Goal: Transaction & Acquisition: Purchase product/service

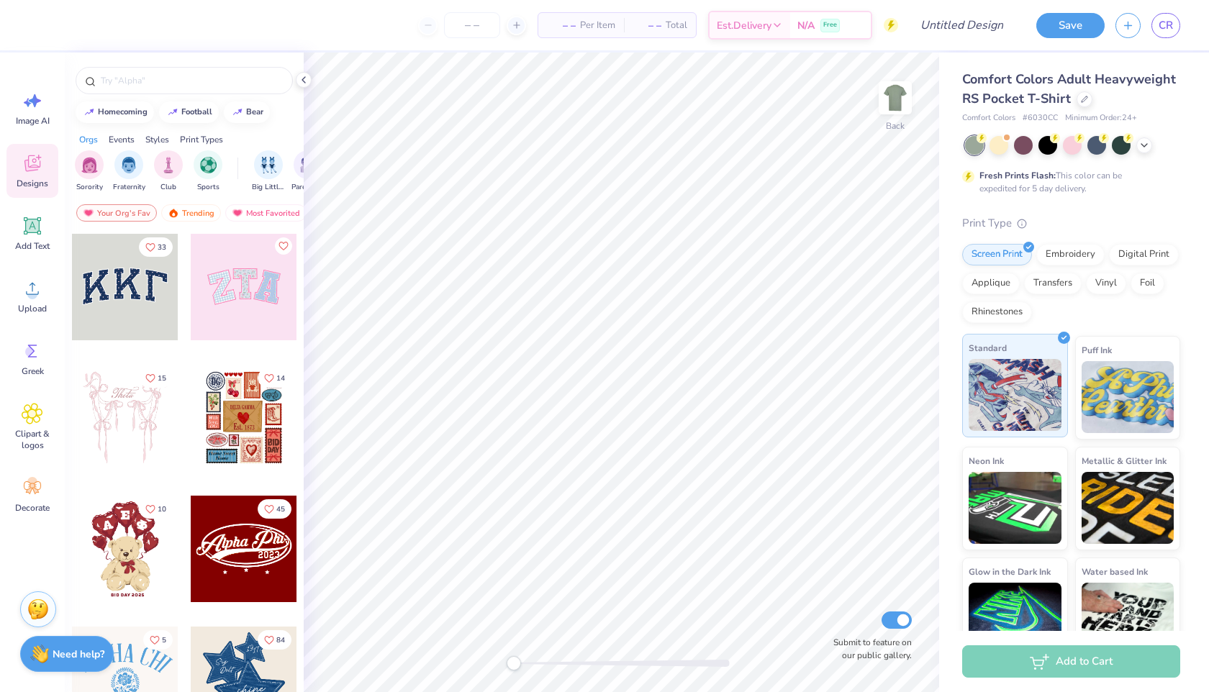
scroll to position [30, 0]
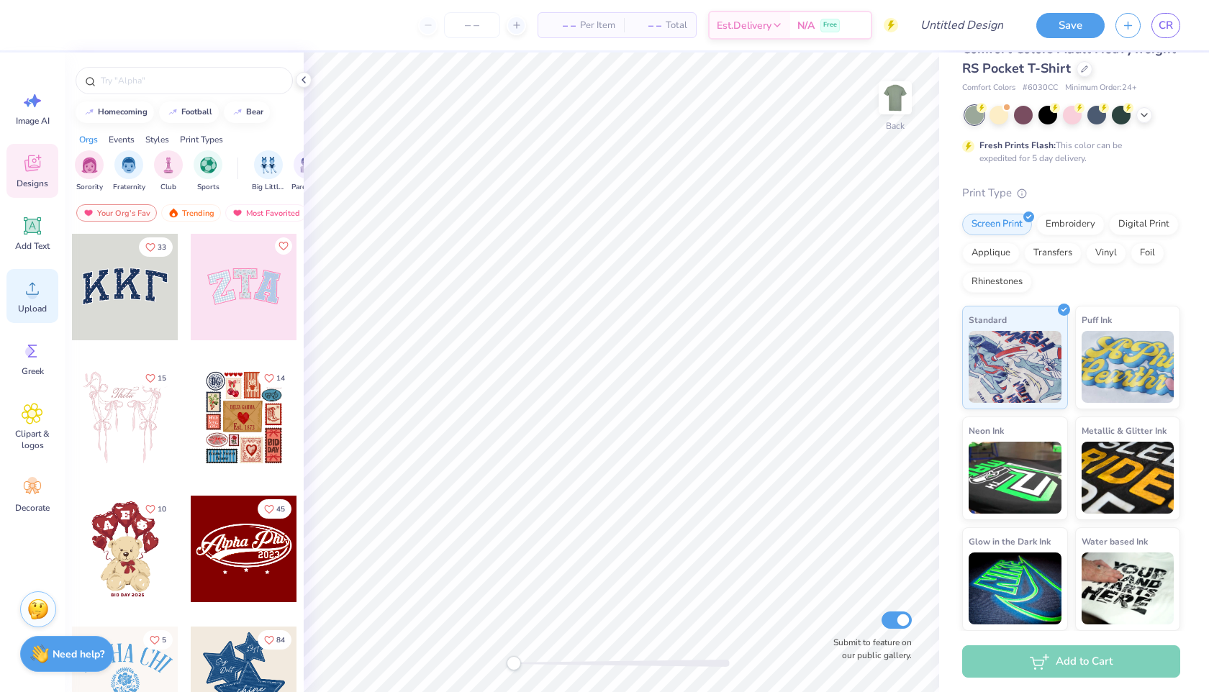
click at [21, 302] on div "Upload" at bounding box center [32, 296] width 52 height 54
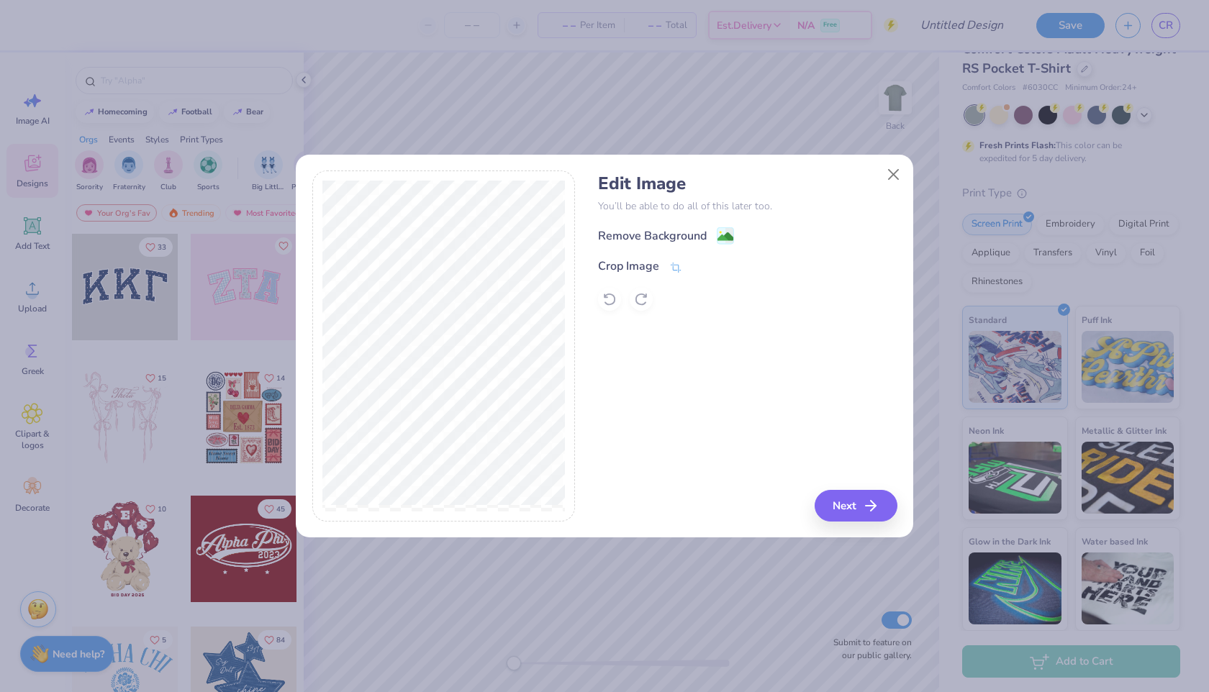
click at [703, 226] on div "Edit Image You’ll be able to do all of this later too. Remove Background Crop I…" at bounding box center [747, 241] width 299 height 137
click at [709, 240] on div "Remove Background" at bounding box center [666, 237] width 136 height 18
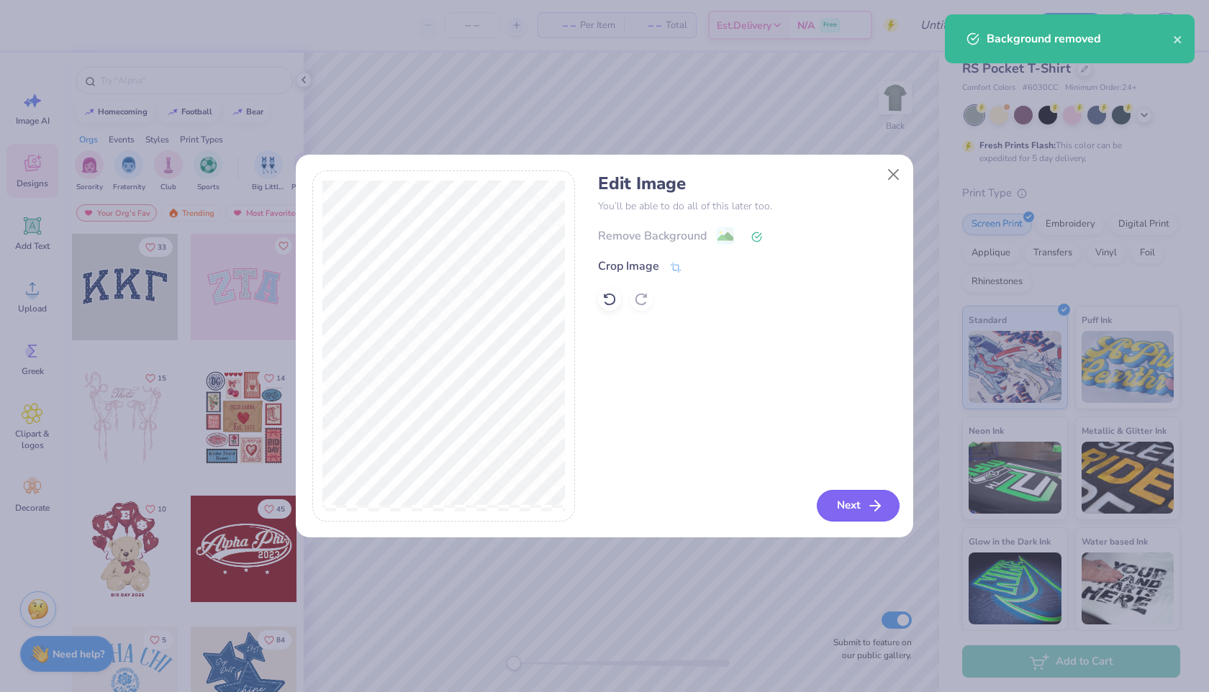
click at [853, 516] on button "Next" at bounding box center [858, 506] width 83 height 32
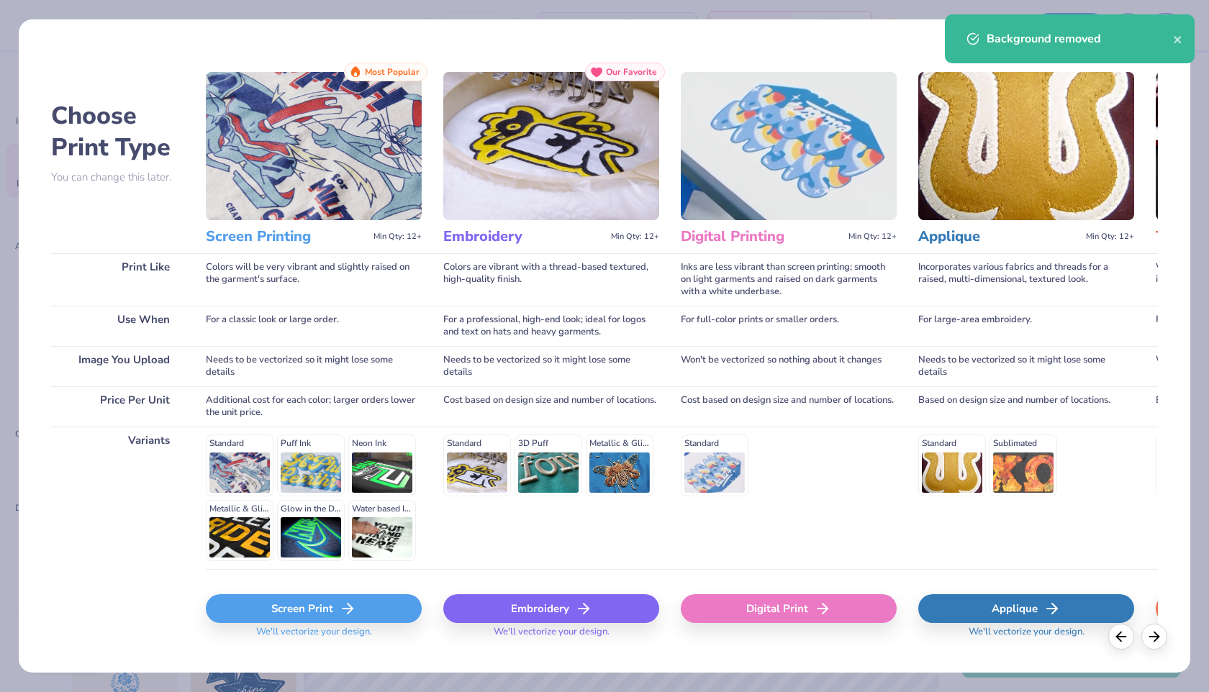
click at [342, 609] on icon at bounding box center [347, 608] width 17 height 17
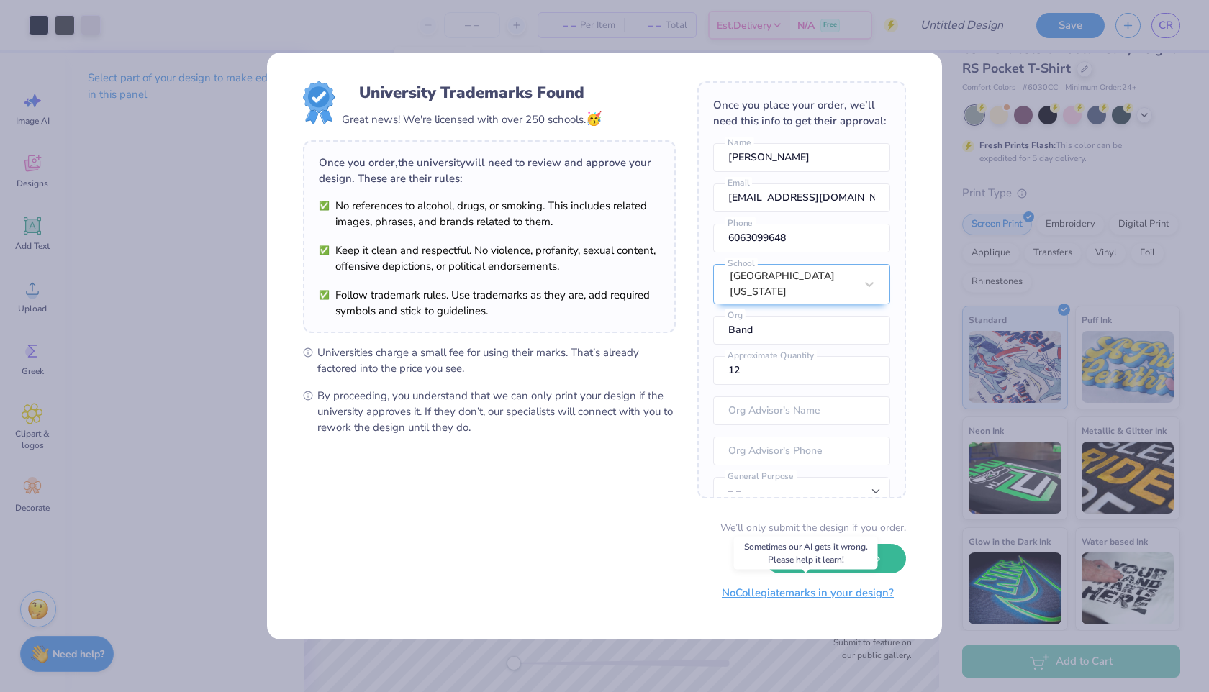
click at [825, 593] on button "No Collegiate marks in your design?" at bounding box center [808, 594] width 196 height 30
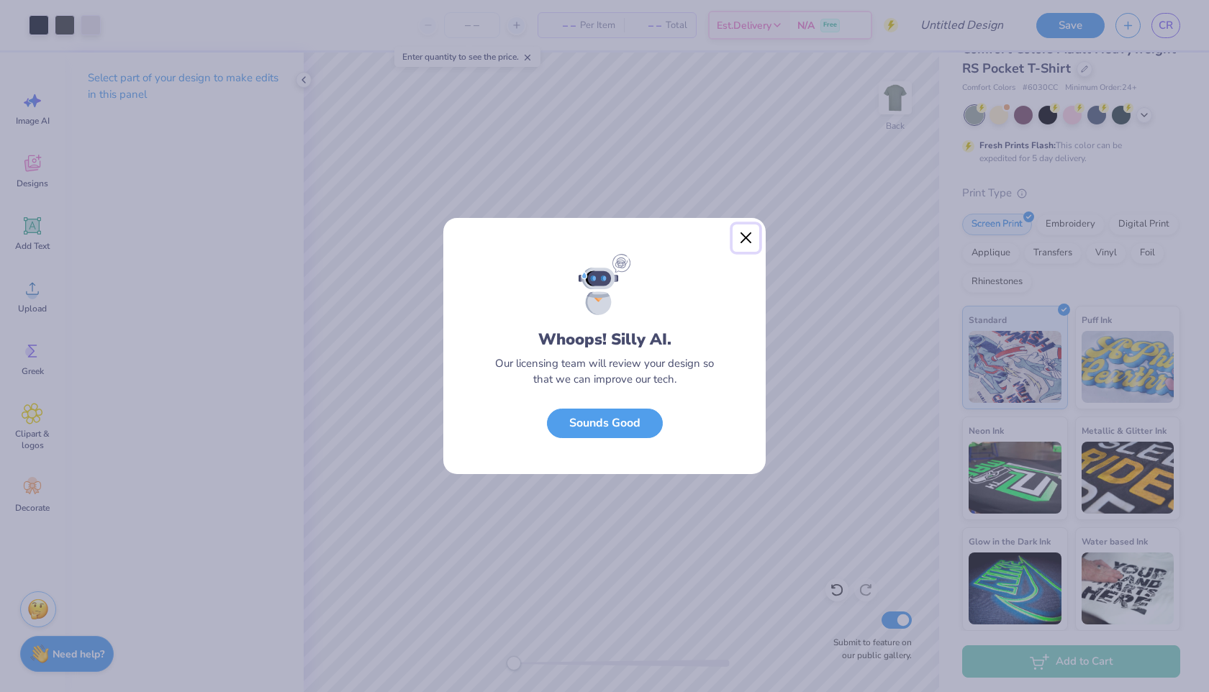
click at [742, 239] on button "Close" at bounding box center [746, 238] width 27 height 27
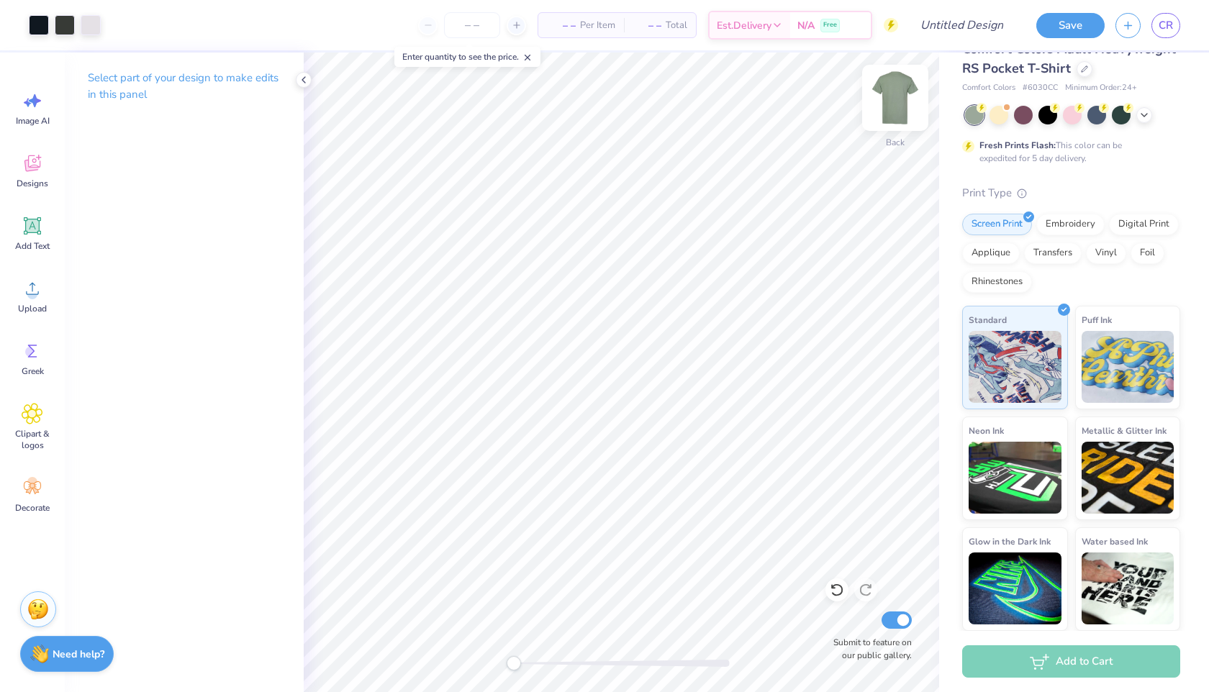
click at [910, 104] on img at bounding box center [895, 98] width 58 height 58
click at [892, 99] on img at bounding box center [895, 98] width 58 height 58
click at [892, 99] on img at bounding box center [895, 97] width 29 height 29
click at [897, 108] on img at bounding box center [895, 98] width 58 height 58
click at [37, 296] on icon at bounding box center [33, 289] width 22 height 22
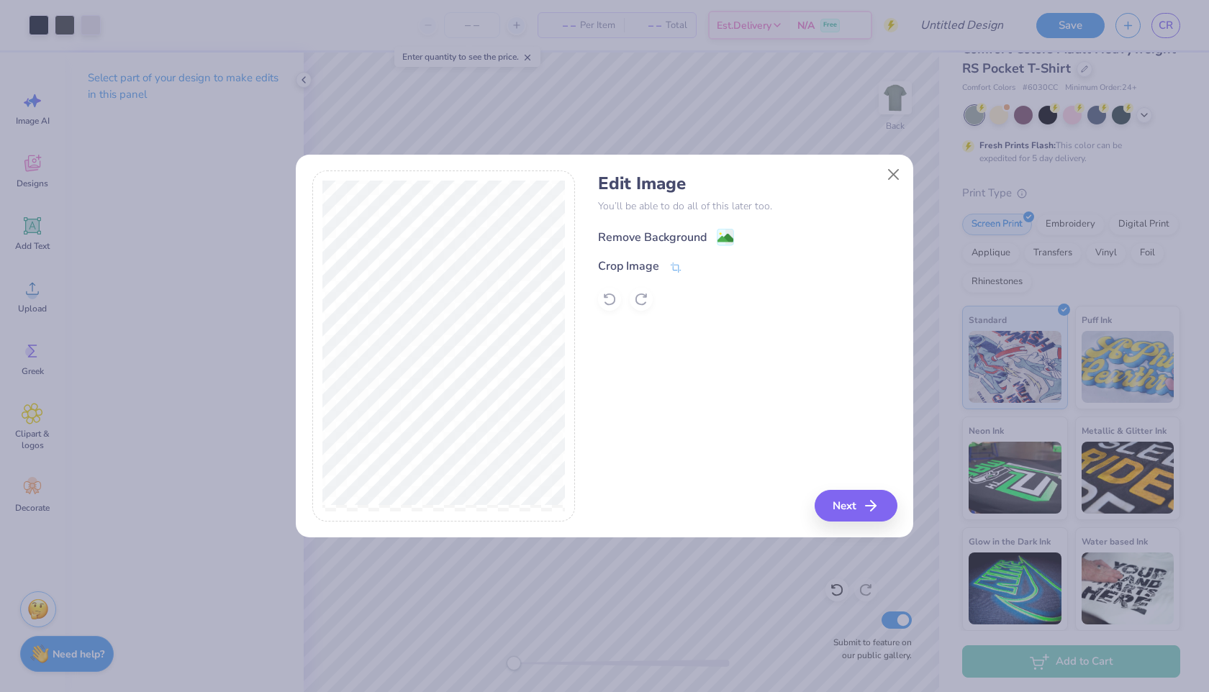
click at [694, 234] on div "Remove Background" at bounding box center [652, 237] width 109 height 17
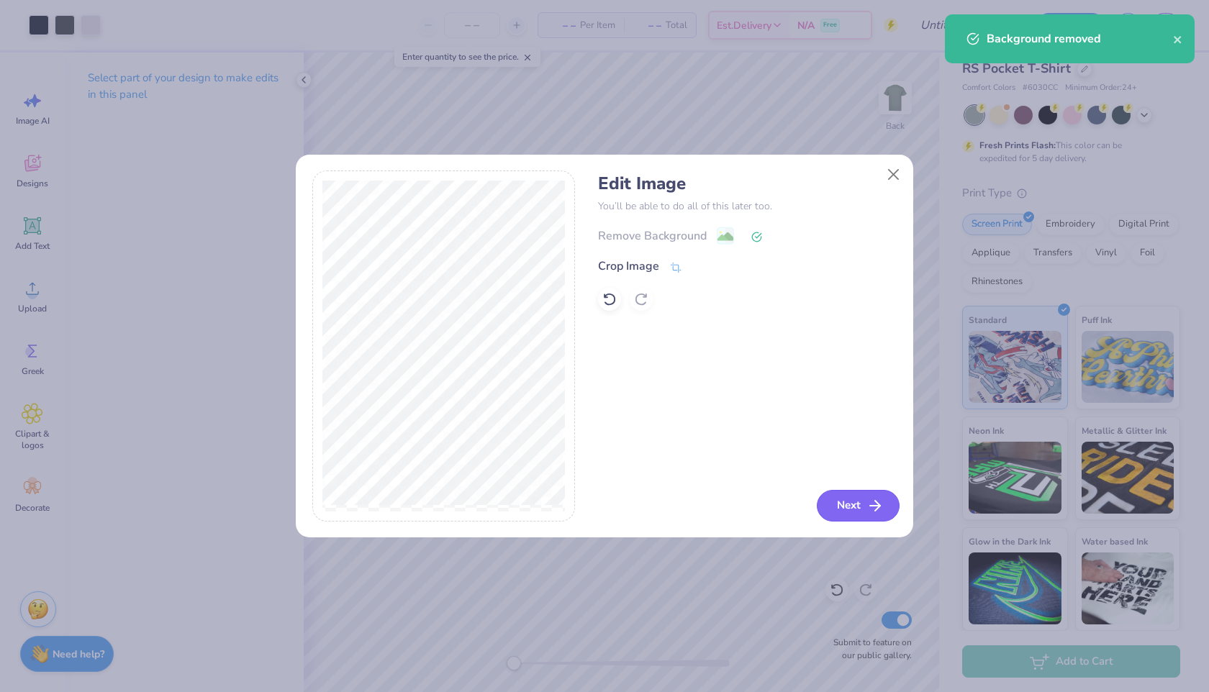
click at [849, 505] on button "Next" at bounding box center [858, 506] width 83 height 32
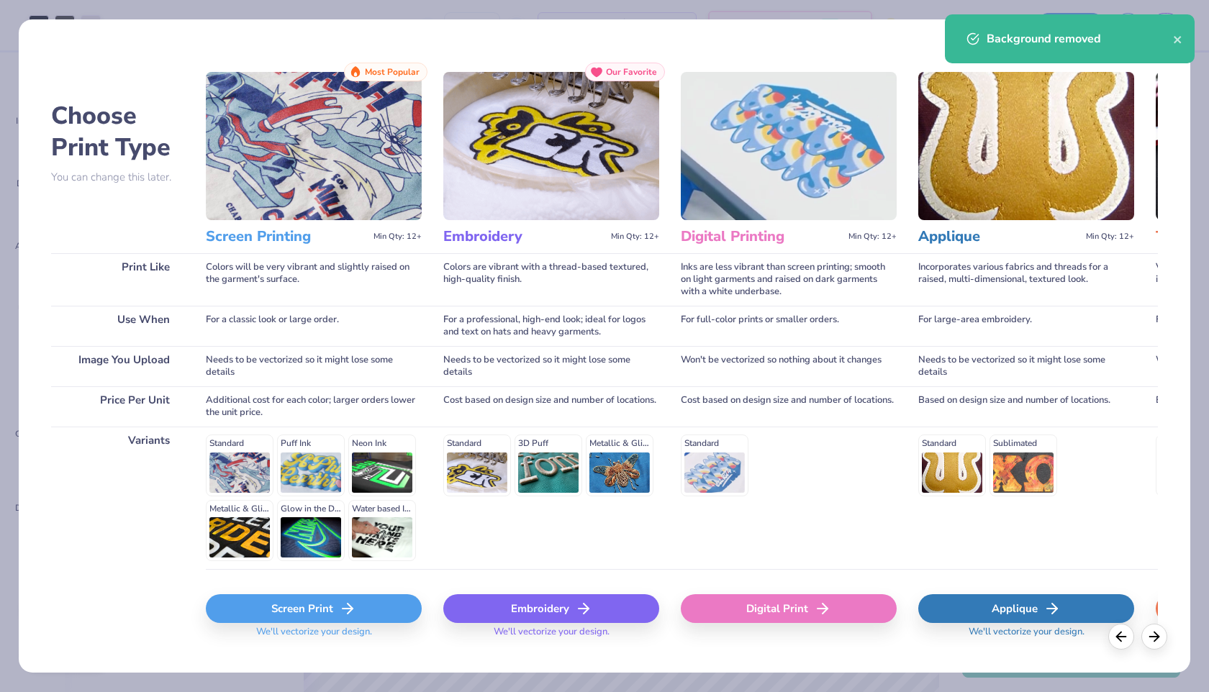
click at [281, 617] on div "Screen Print" at bounding box center [314, 608] width 216 height 29
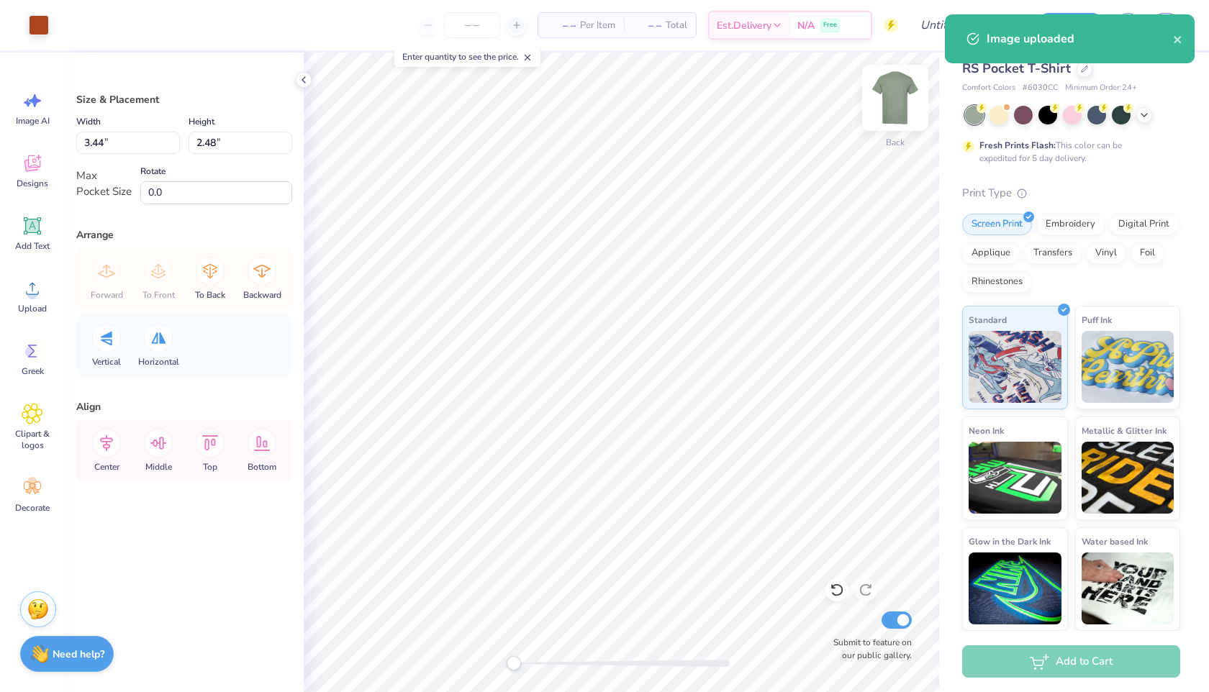
type input "3.43"
type input "3.34"
type input "3.44"
type input "2.48"
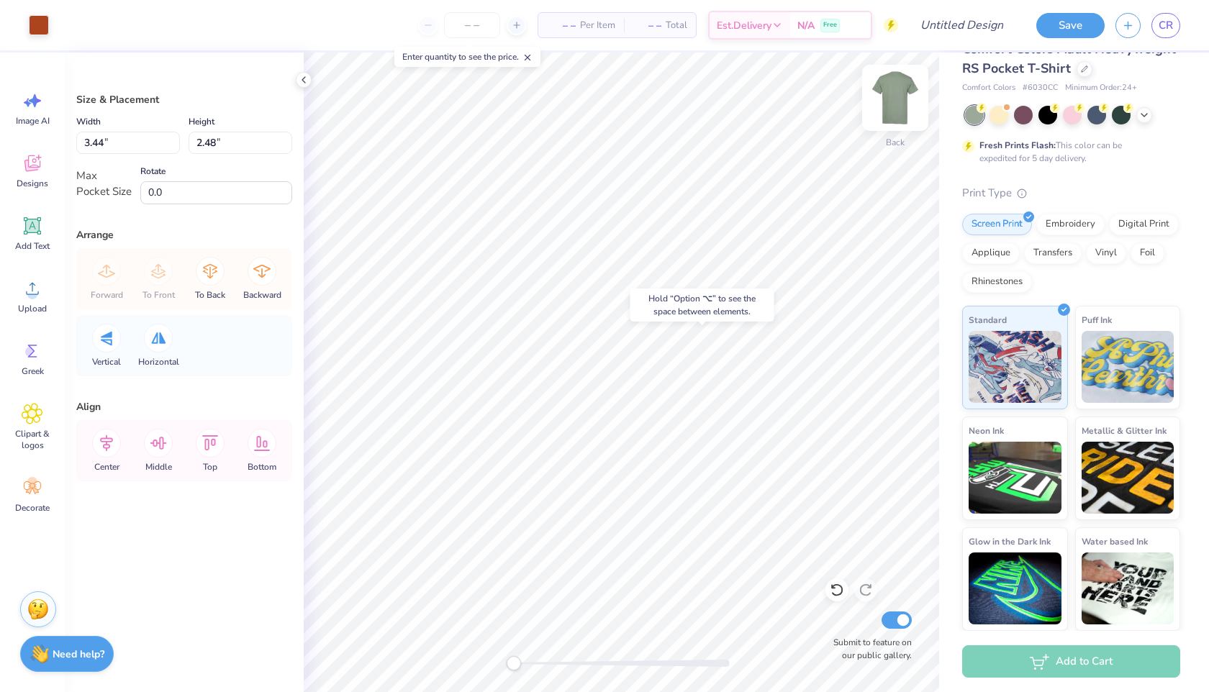
type input "3.43"
type input "3.34"
type input "3.44"
type input "2.48"
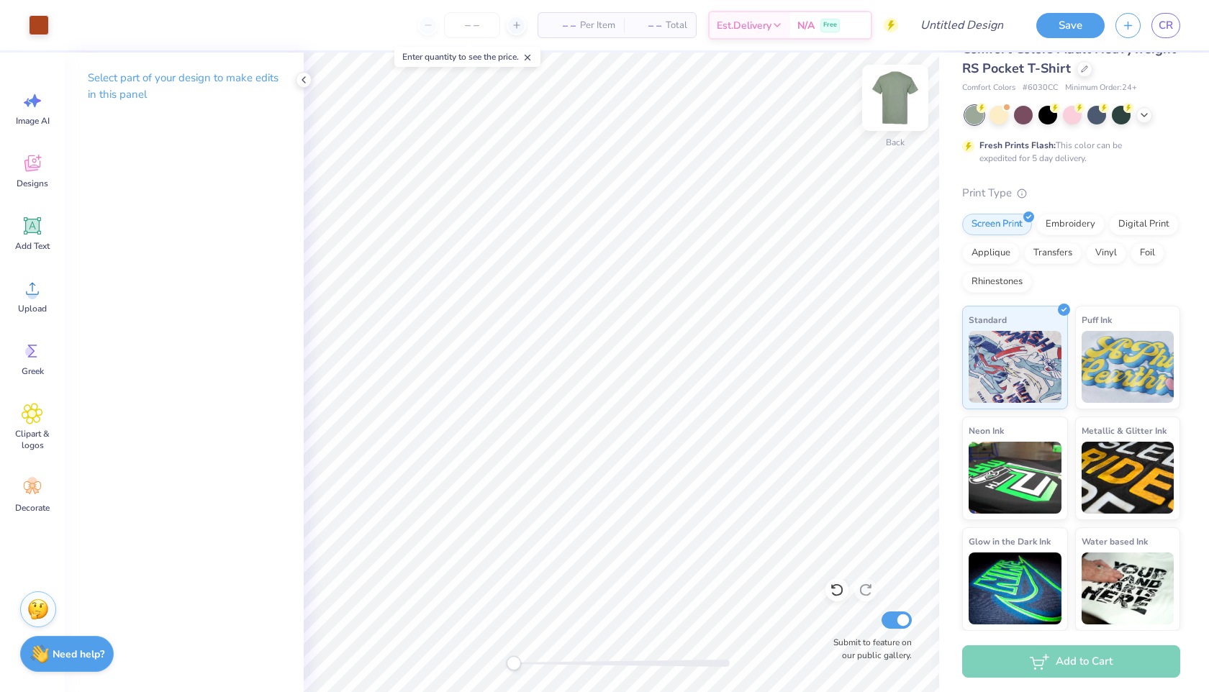
click at [901, 106] on img at bounding box center [895, 98] width 58 height 58
click at [51, 291] on div "Upload" at bounding box center [32, 296] width 52 height 54
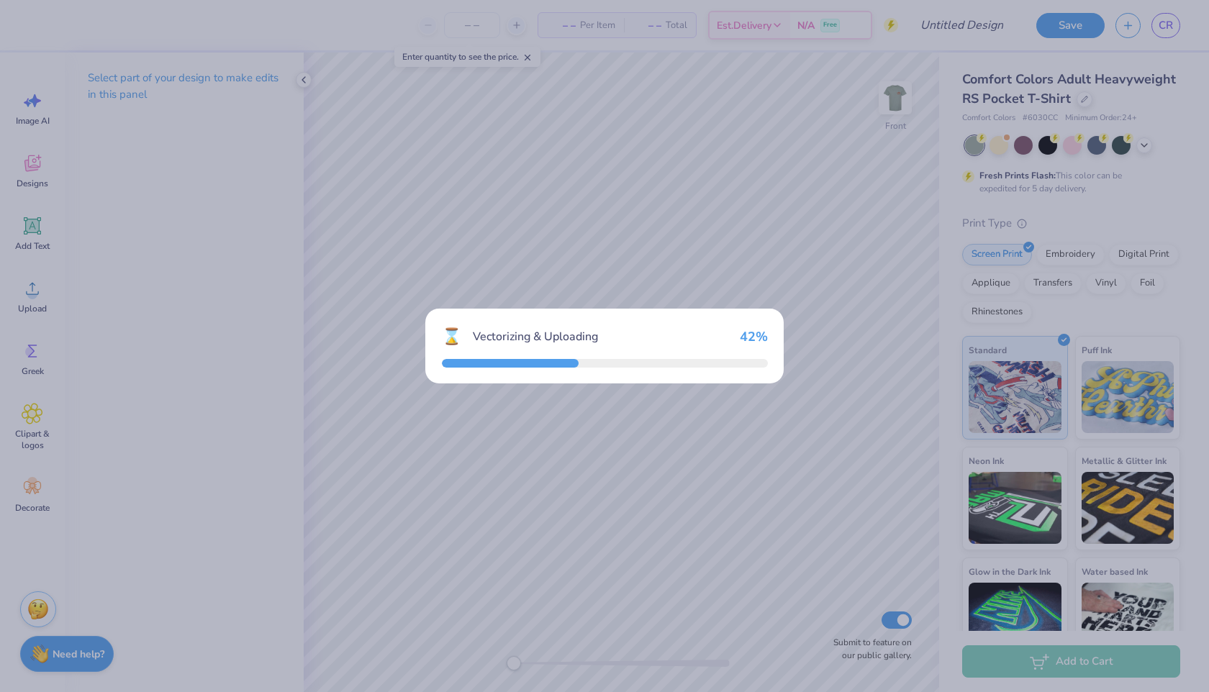
scroll to position [30, 0]
